Goal: Communication & Community: Answer question/provide support

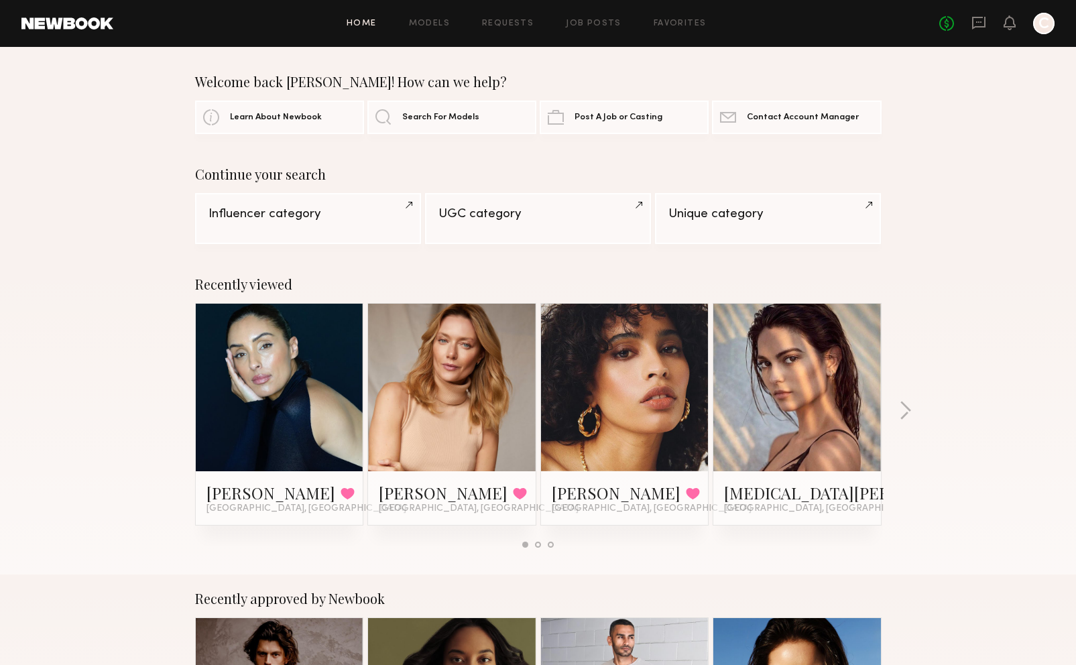
click at [984, 22] on icon at bounding box center [979, 22] width 15 height 15
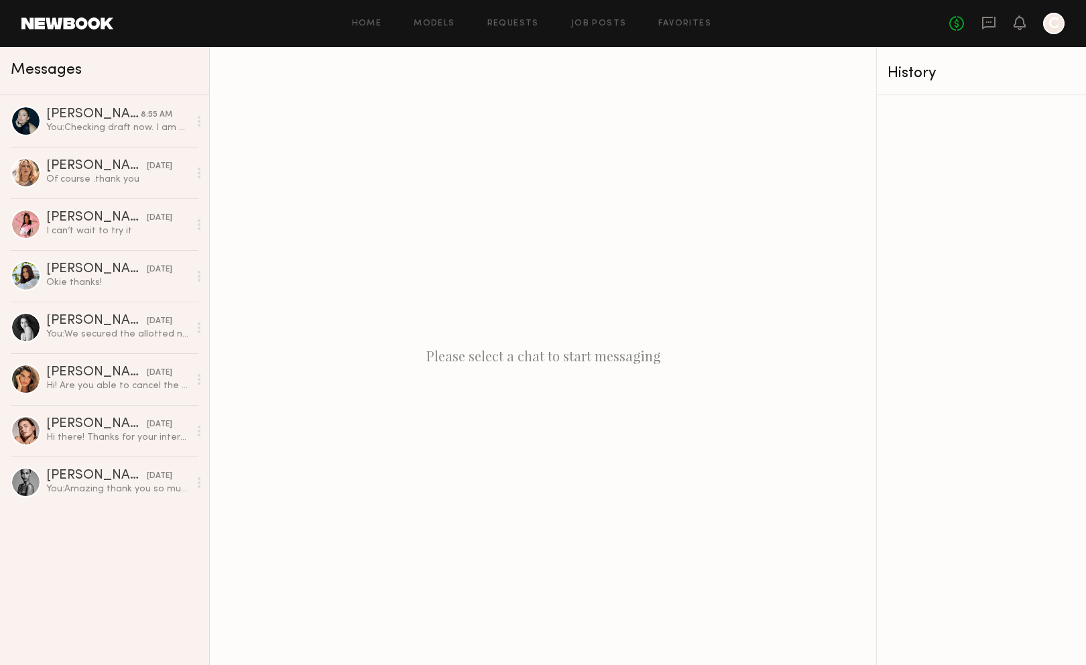
click at [127, 138] on link "Gloria E. 8:55 AM You: Checking draft now. I am not seeing the option to reques…" at bounding box center [104, 121] width 209 height 52
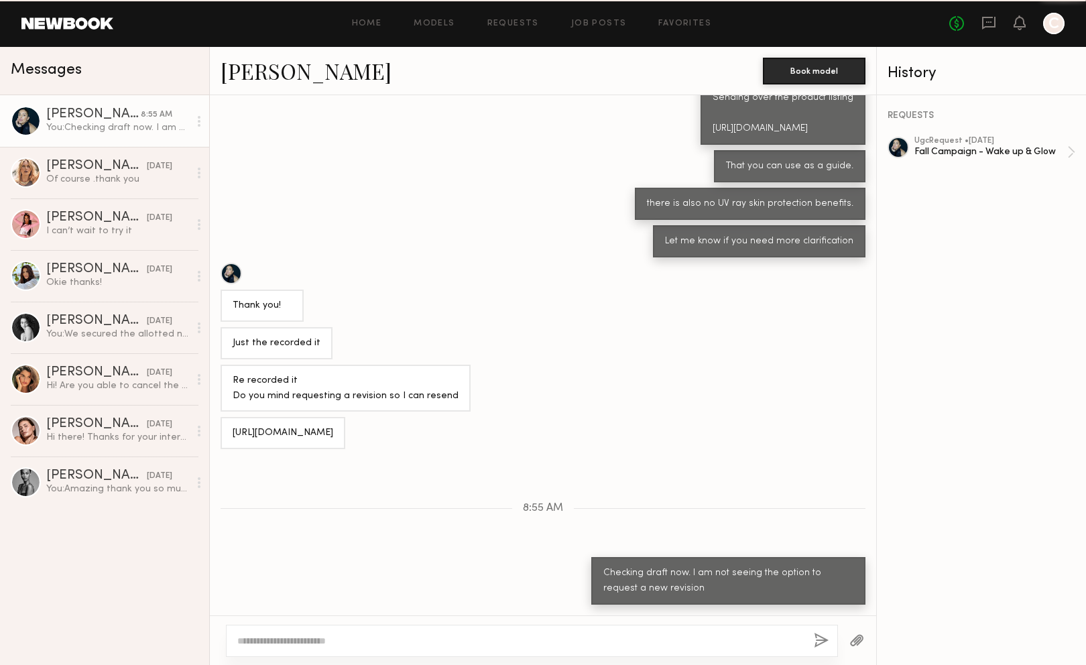
scroll to position [262, 0]
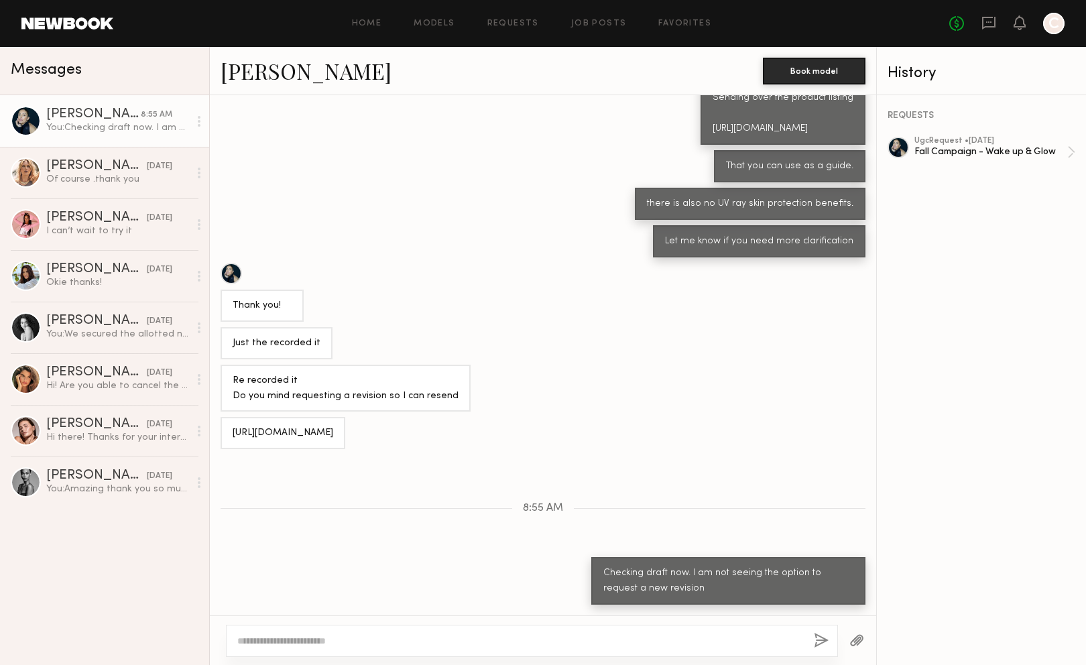
click at [119, 172] on div "Anastassija M." at bounding box center [96, 166] width 101 height 13
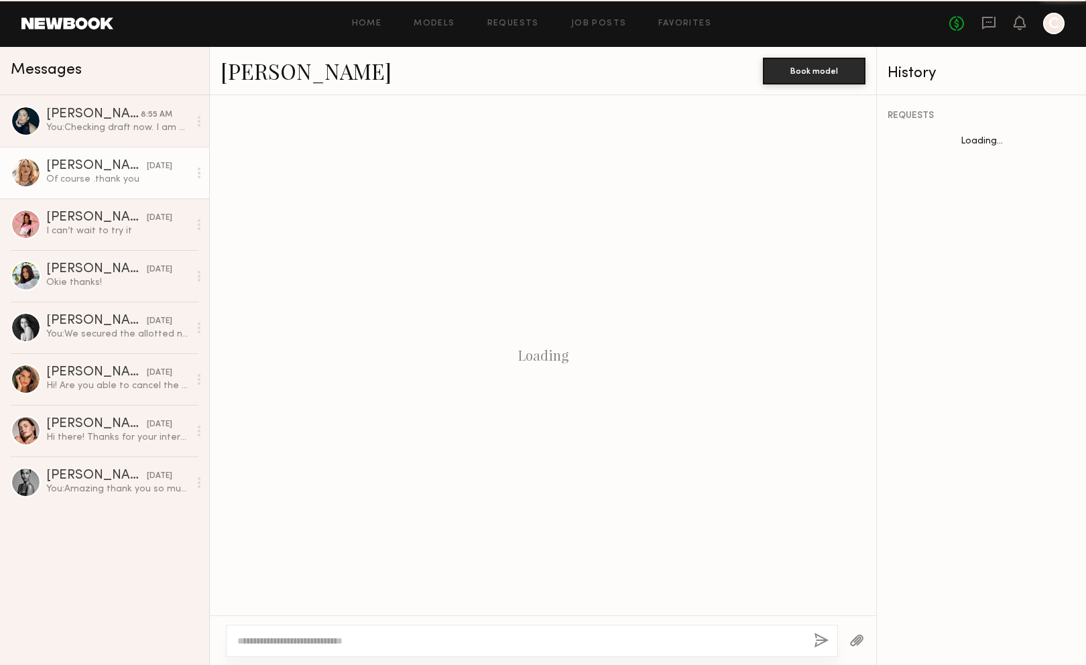
scroll to position [135, 0]
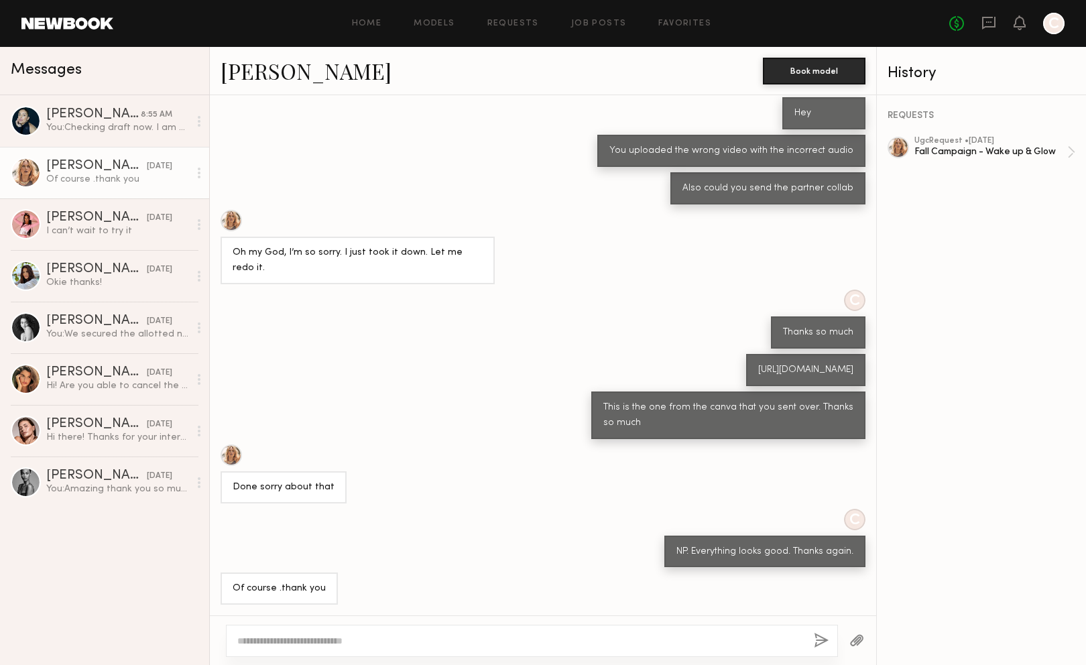
click at [122, 237] on div "I can’t wait to try it" at bounding box center [117, 231] width 143 height 13
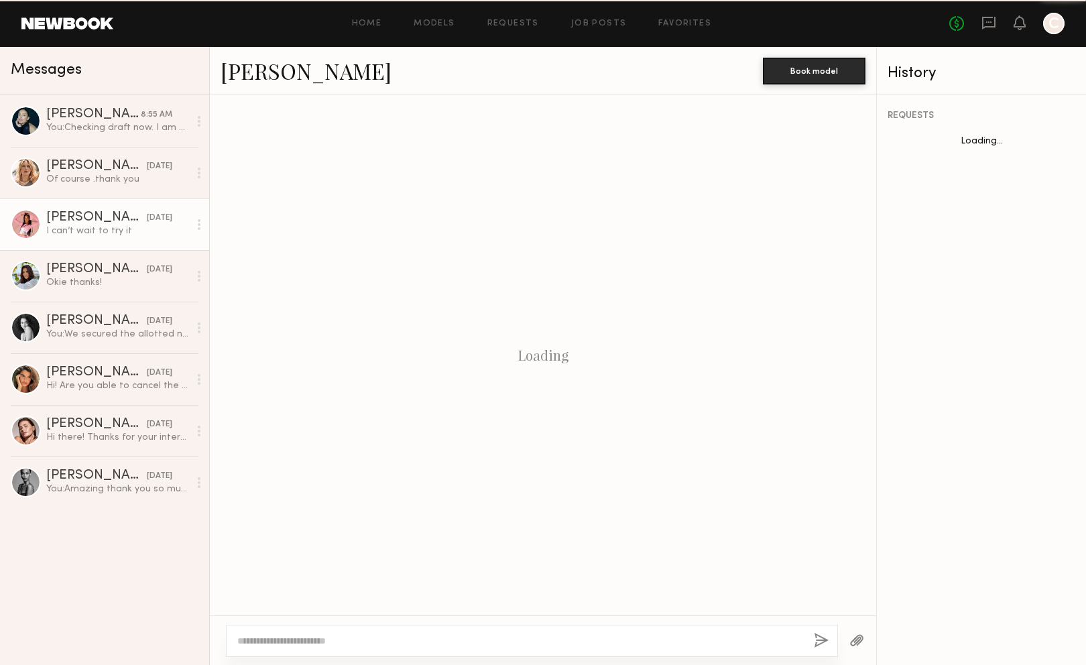
scroll to position [1153, 0]
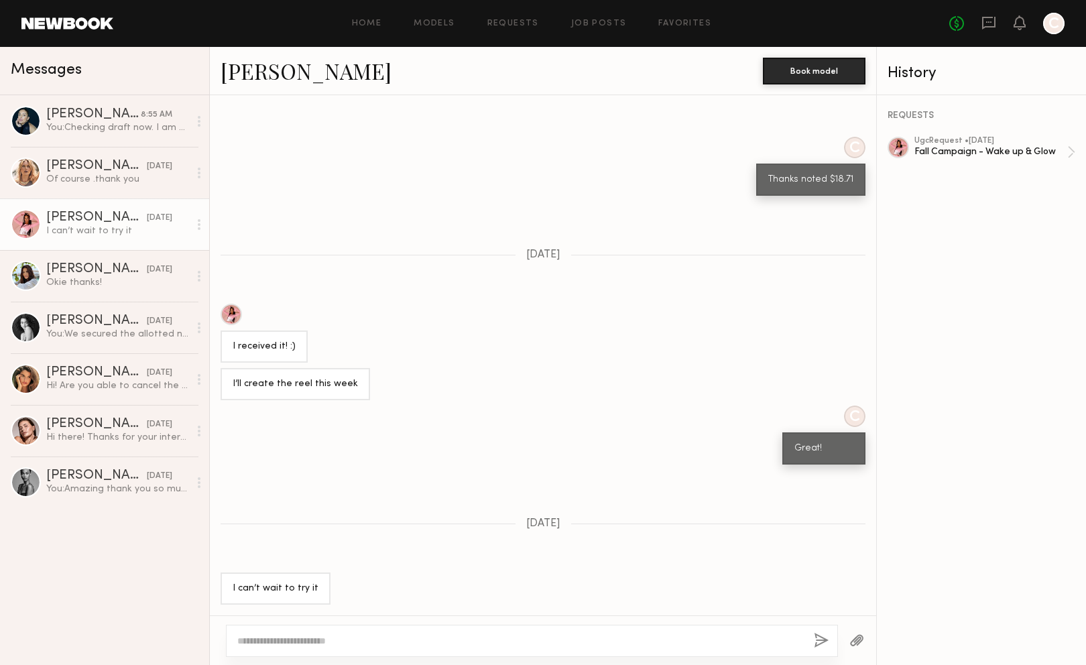
click at [416, 642] on textarea at bounding box center [520, 640] width 566 height 13
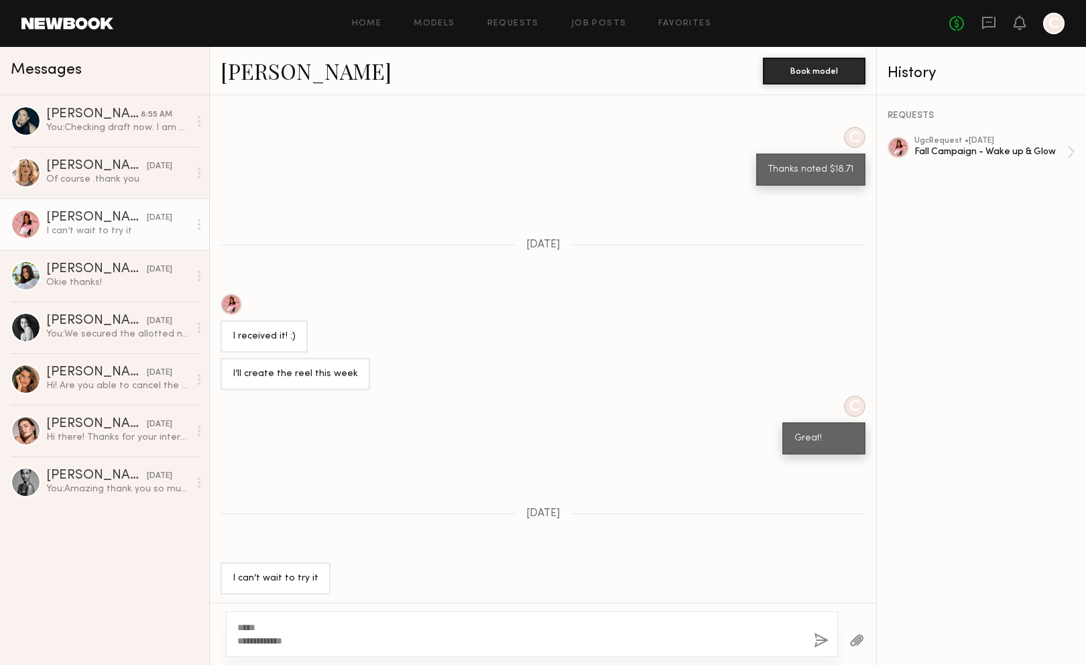
type textarea "**********"
click at [823, 636] on button "button" at bounding box center [821, 641] width 15 height 17
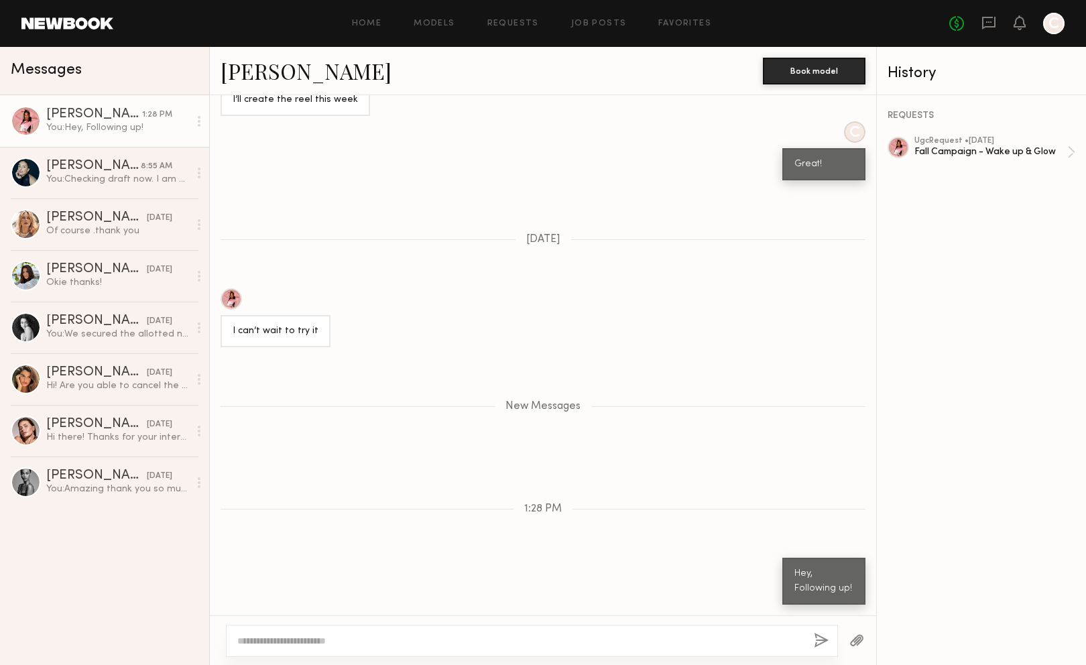
click at [948, 151] on div "Fall Campaign - Wake up & Glow" at bounding box center [991, 152] width 153 height 13
